Goal: Task Accomplishment & Management: Use online tool/utility

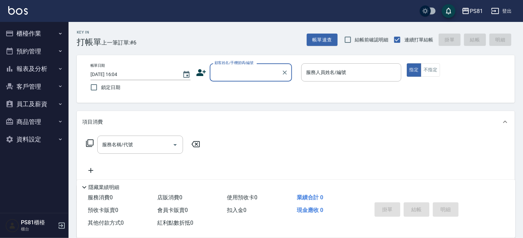
drag, startPoint x: 10, startPoint y: 27, endPoint x: 25, endPoint y: 39, distance: 20.0
click at [11, 28] on button "櫃檯作業" at bounding box center [34, 34] width 63 height 18
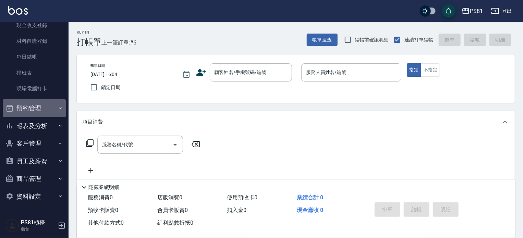
click at [42, 104] on button "預約管理" at bounding box center [34, 108] width 63 height 18
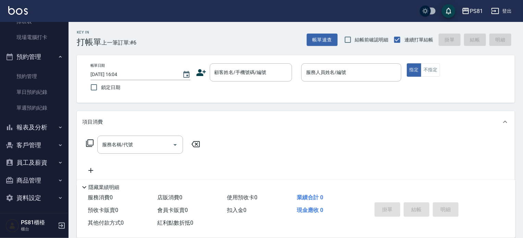
click at [44, 126] on button "報表及分析" at bounding box center [34, 128] width 63 height 18
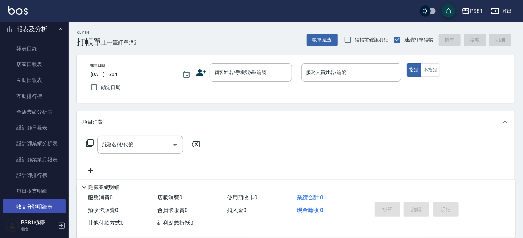
scroll to position [339, 0]
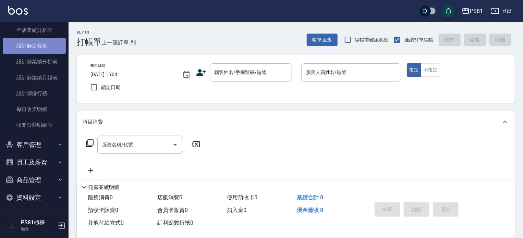
click at [38, 44] on link "設計師日報表" at bounding box center [34, 46] width 63 height 16
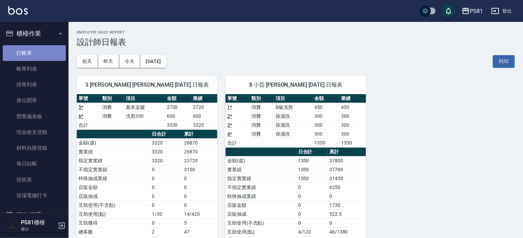
click at [42, 55] on link "打帳單" at bounding box center [34, 53] width 63 height 16
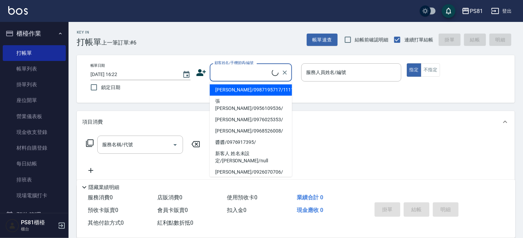
click at [243, 66] on input "顧客姓名/手機號碼/編號" at bounding box center [242, 72] width 59 height 12
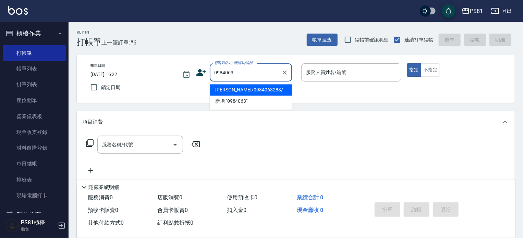
click at [260, 91] on li "[PERSON_NAME]/0984063283/" at bounding box center [251, 89] width 82 height 11
type input "[PERSON_NAME]/0984063283/"
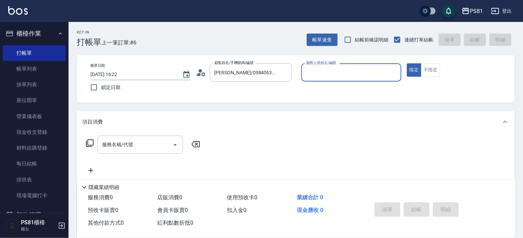
click at [318, 71] on input "服務人員姓名/編號" at bounding box center [351, 72] width 94 height 12
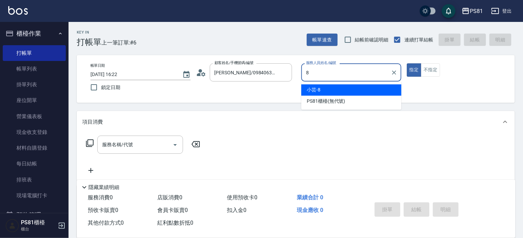
type input "小芸-8"
type button "true"
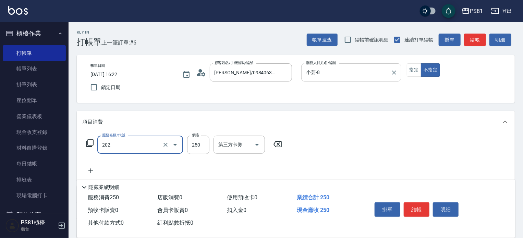
type input "單剪250(202)"
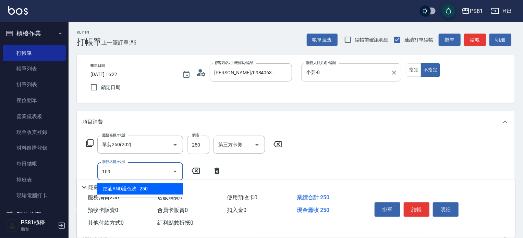
type input "控油AND護色洗(109)"
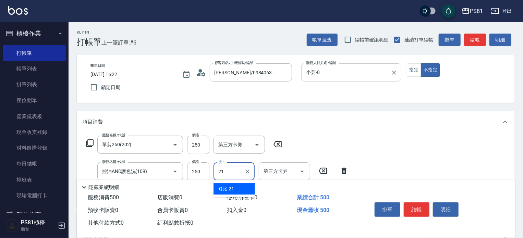
type input "Q比-21"
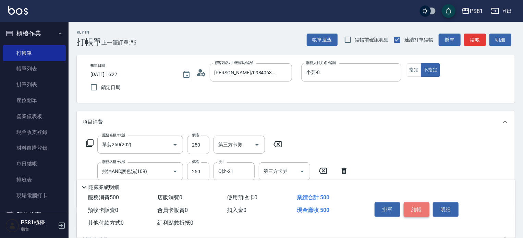
click at [412, 210] on button "結帳" at bounding box center [417, 210] width 26 height 14
